Goal: Transaction & Acquisition: Purchase product/service

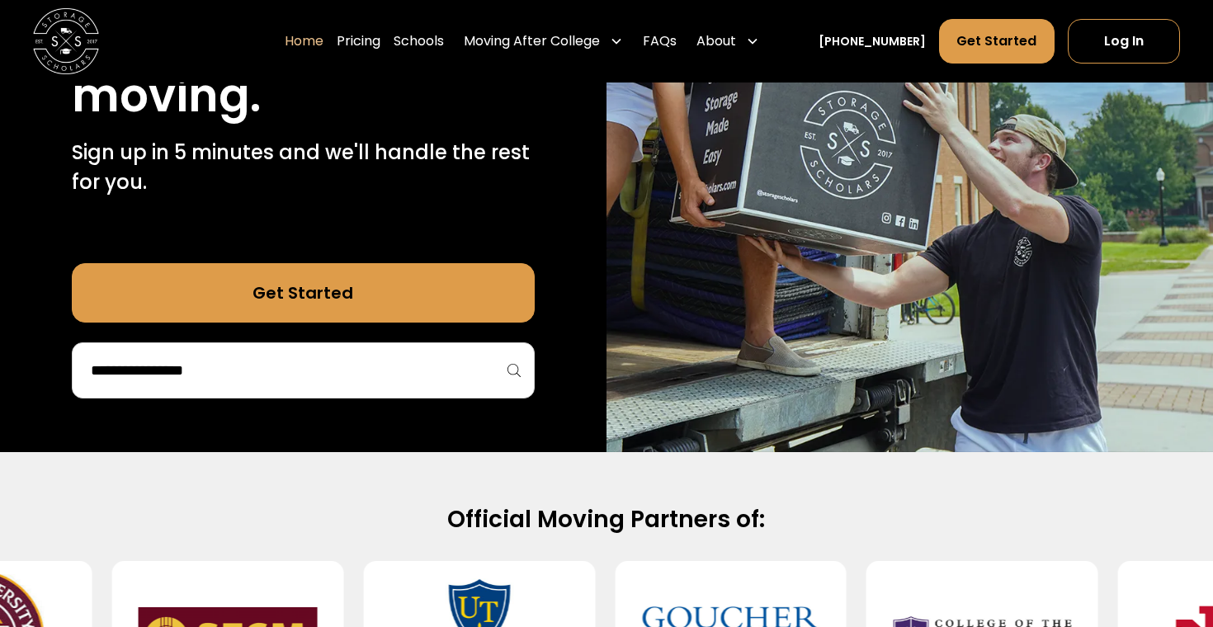
scroll to position [337, 0]
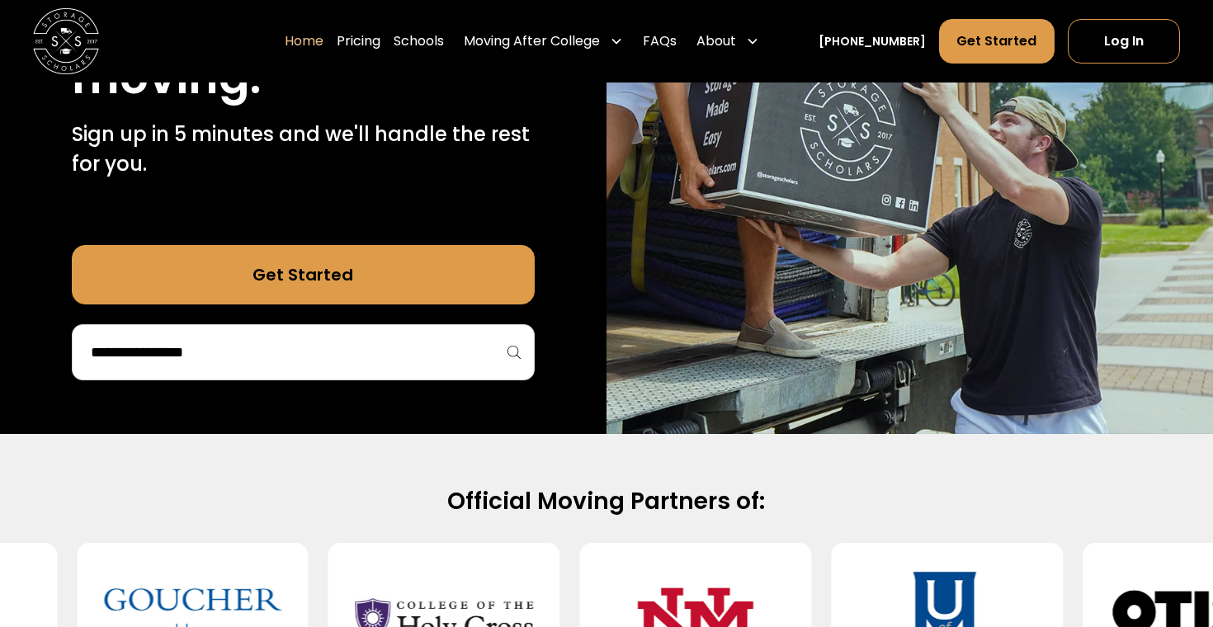
click at [474, 345] on input "search" at bounding box center [303, 352] width 428 height 28
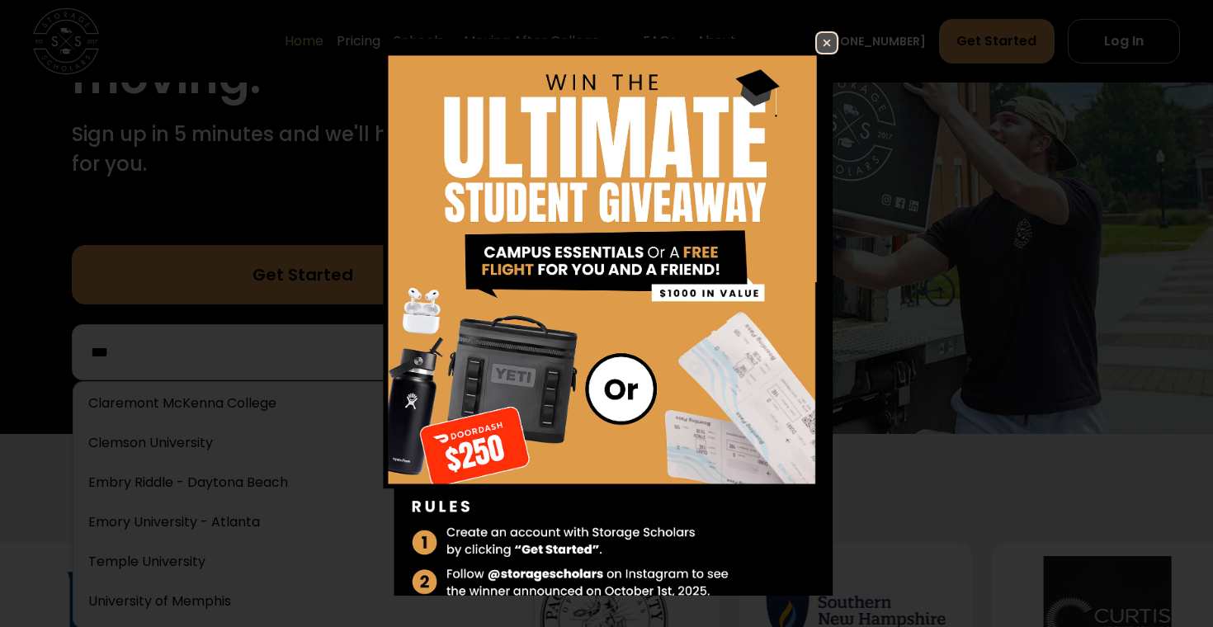
scroll to position [0, 0]
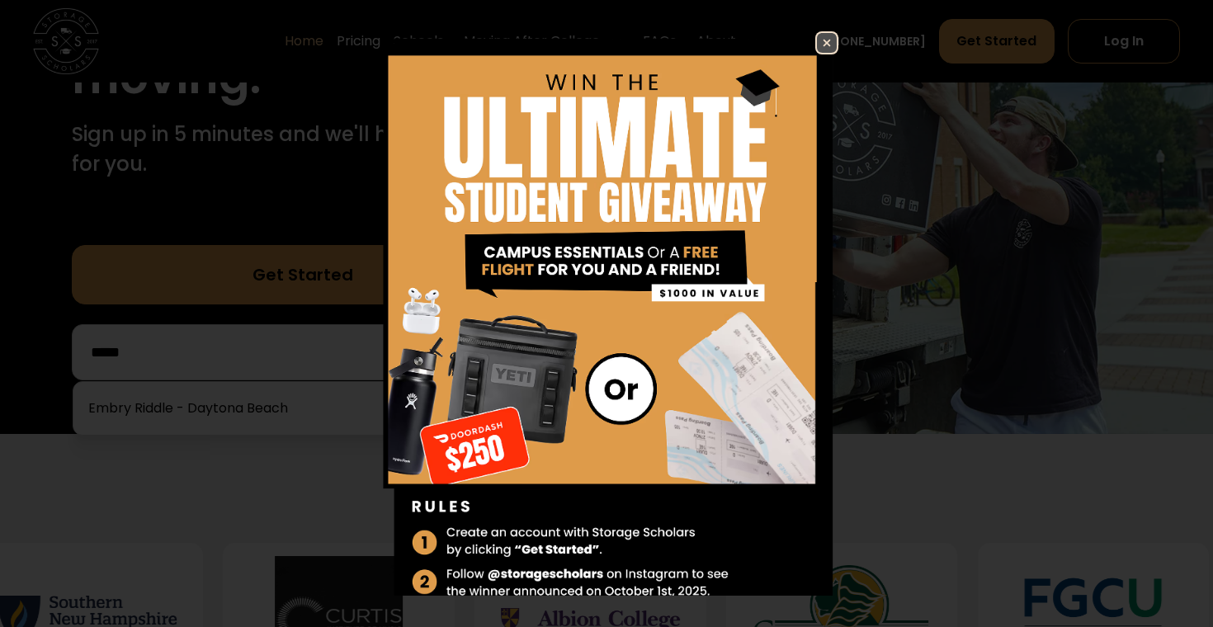
click at [262, 402] on div "Enter Giveaway" at bounding box center [606, 313] width 1213 height 627
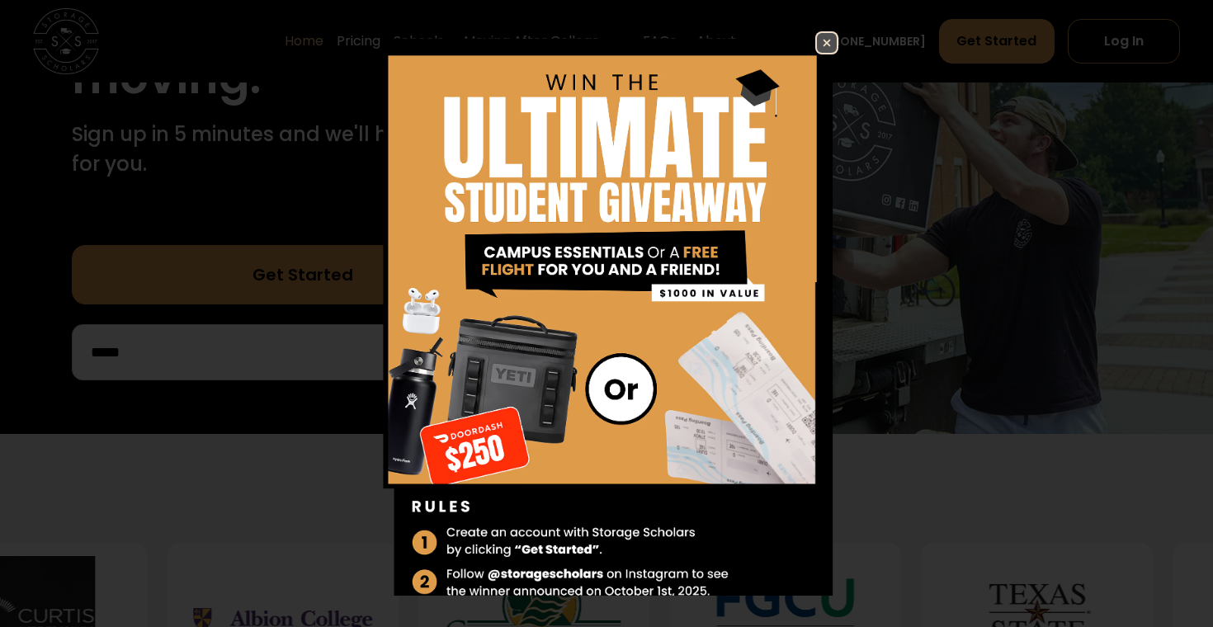
click at [824, 45] on img at bounding box center [827, 43] width 20 height 20
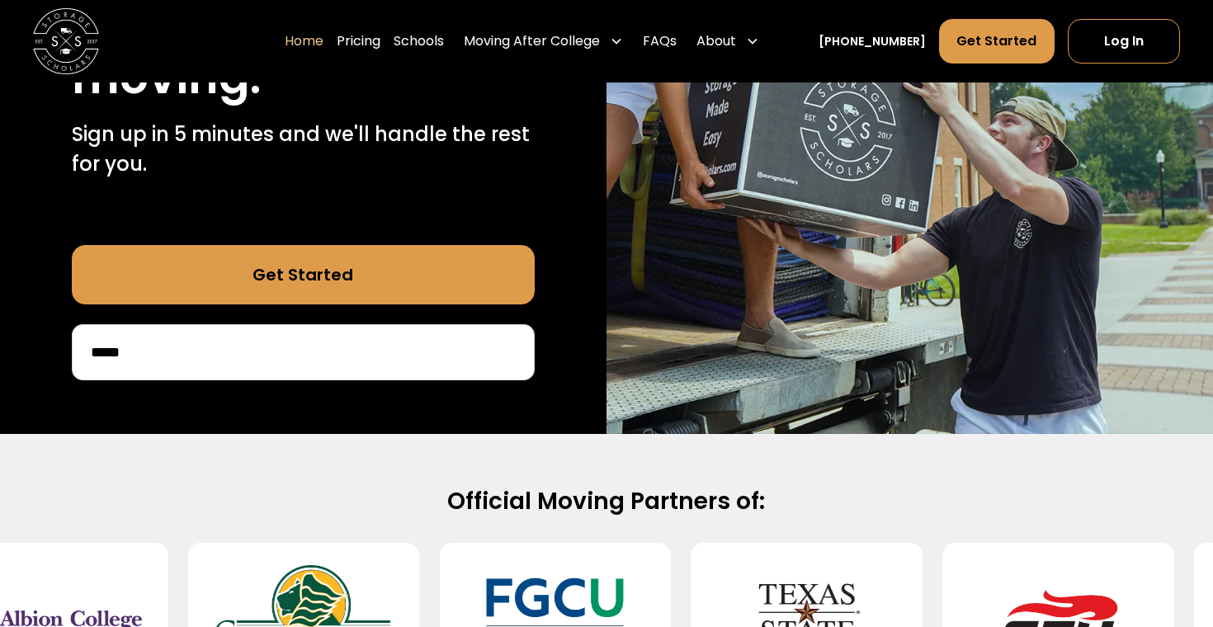
click at [421, 351] on input "*****" at bounding box center [303, 352] width 428 height 28
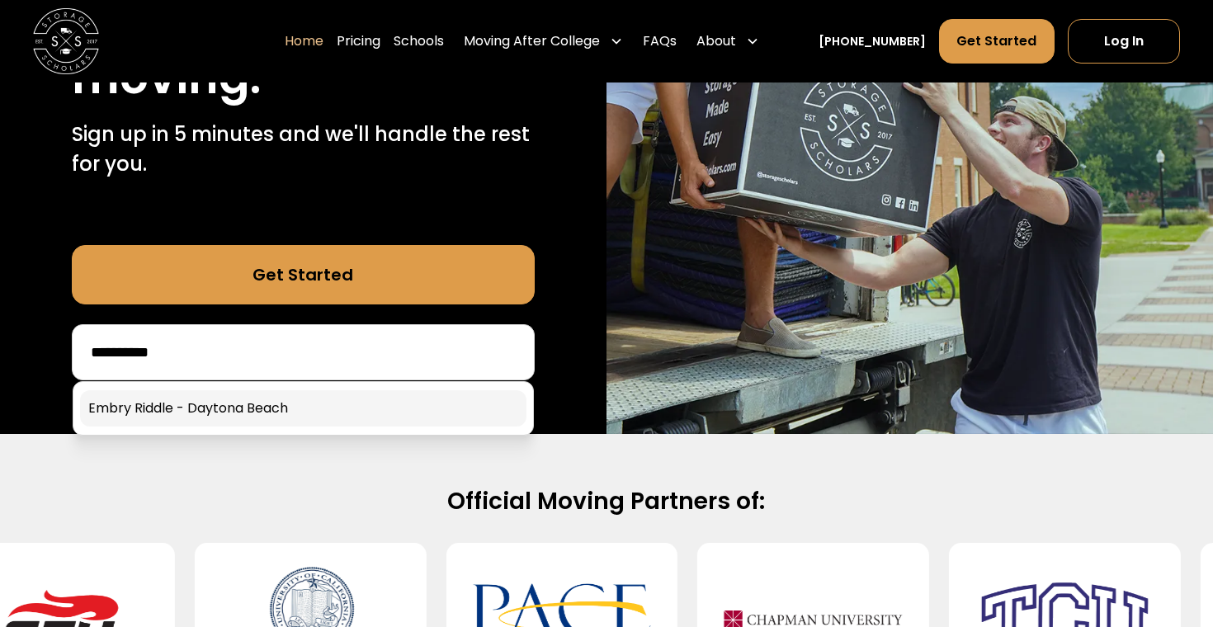
type input "**********"
click at [332, 408] on link at bounding box center [303, 408] width 446 height 36
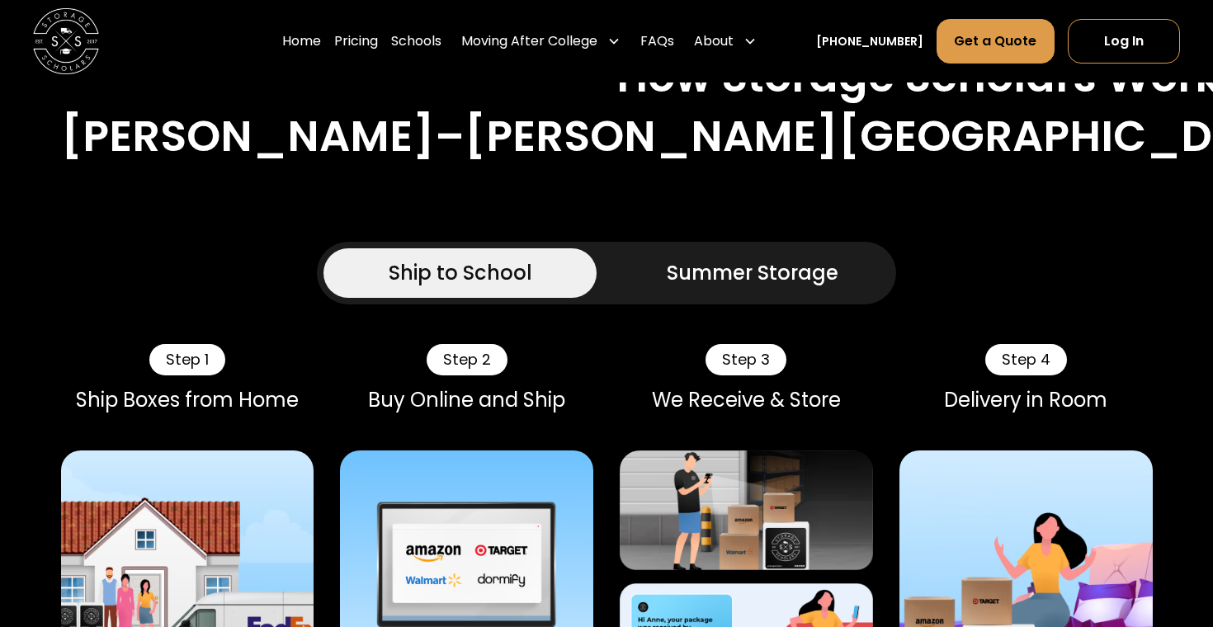
scroll to position [1175, 0]
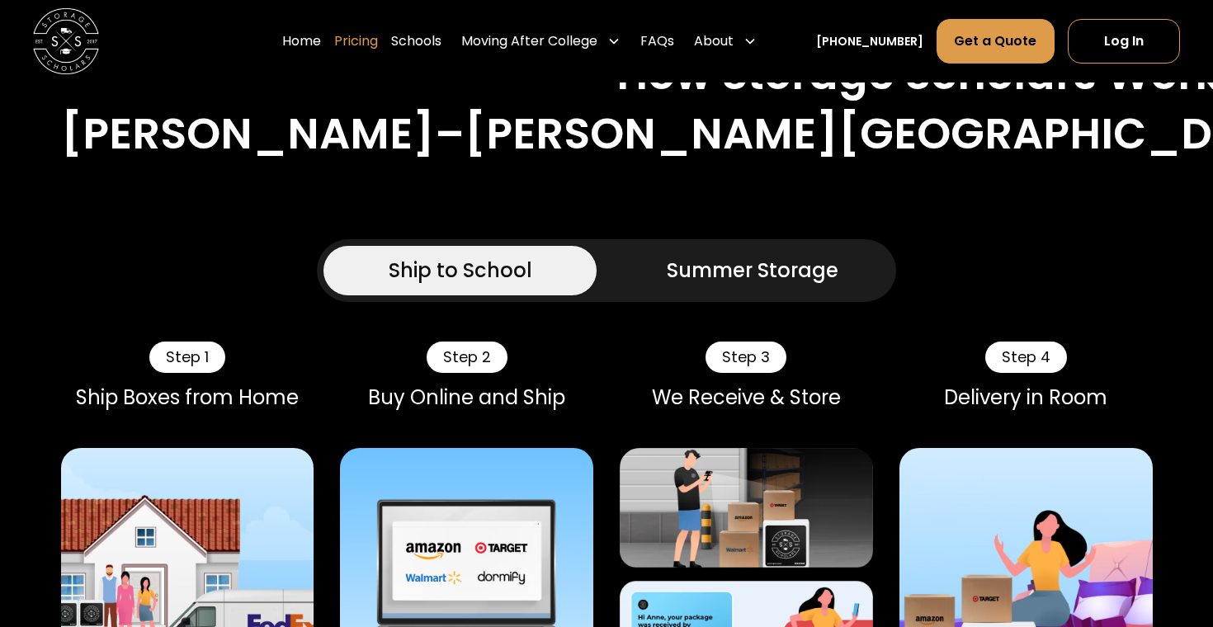
click at [378, 46] on link "Pricing" at bounding box center [356, 41] width 44 height 46
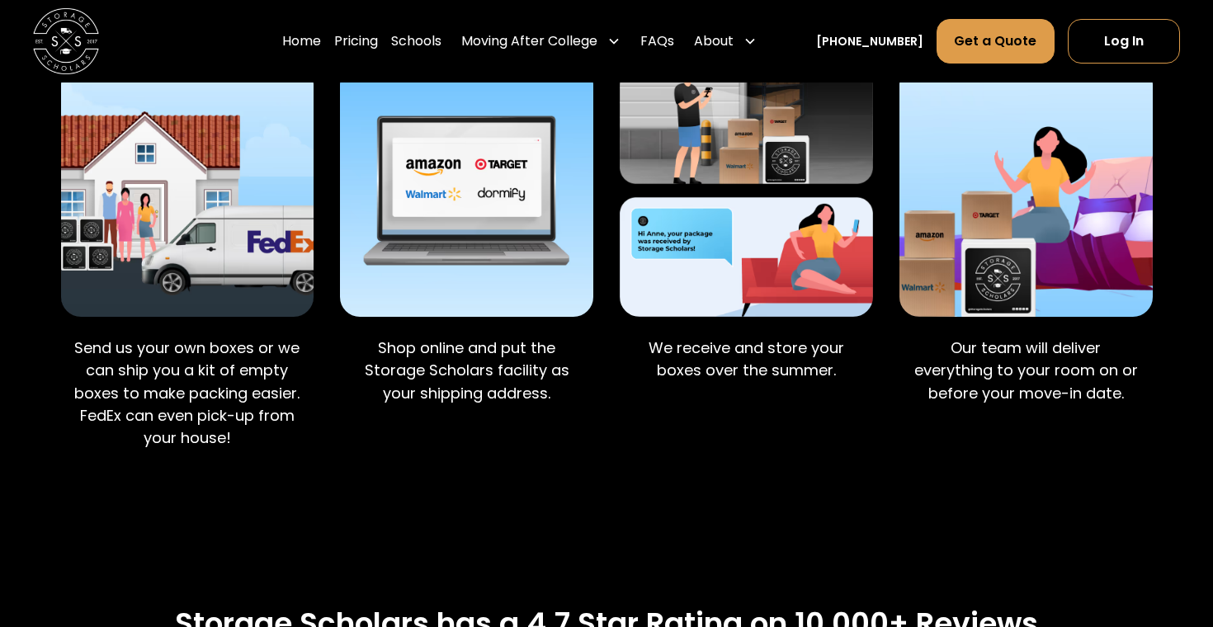
scroll to position [1478, 0]
